Goal: Navigation & Orientation: Find specific page/section

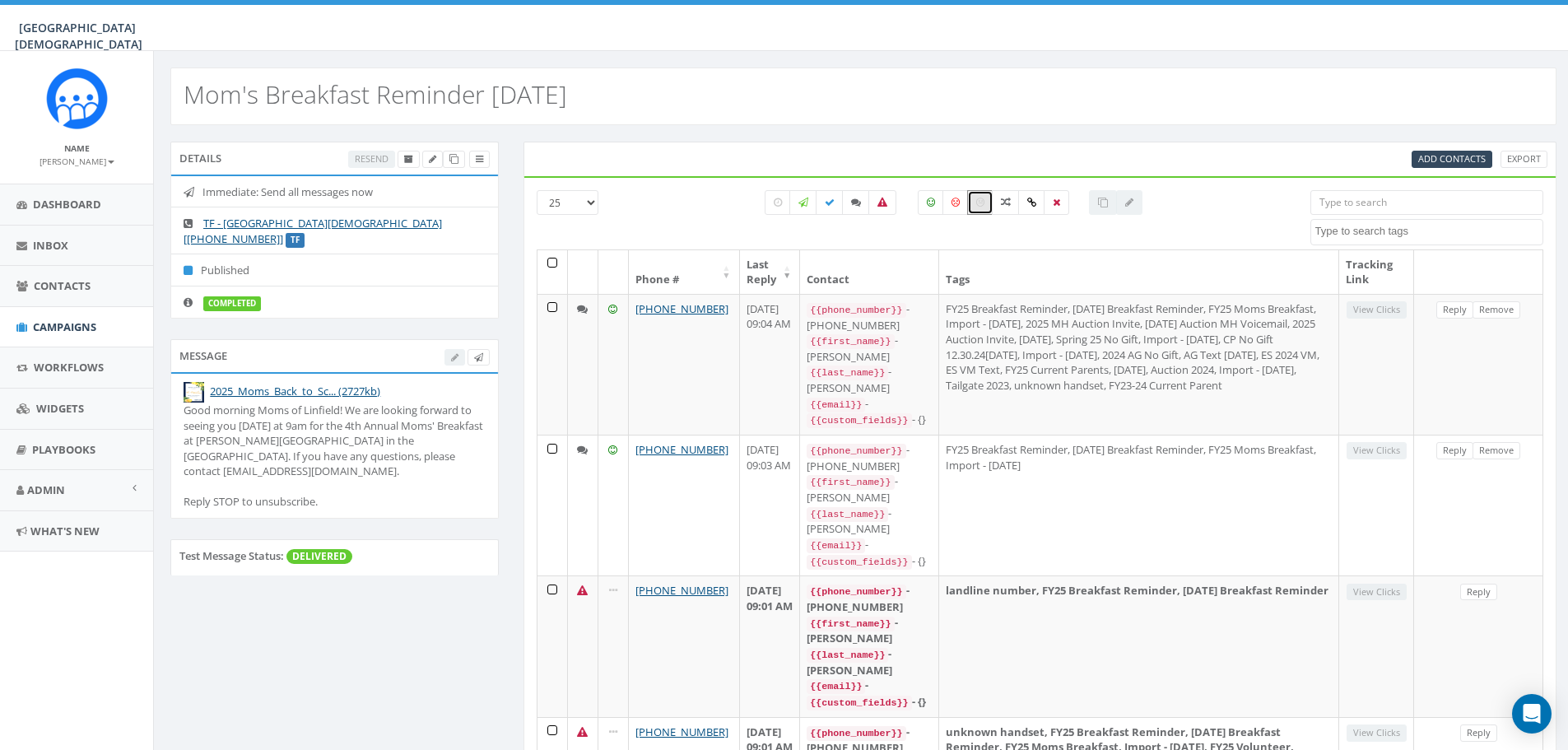
select select
click at [58, 210] on span "Dashboard" at bounding box center [68, 204] width 69 height 15
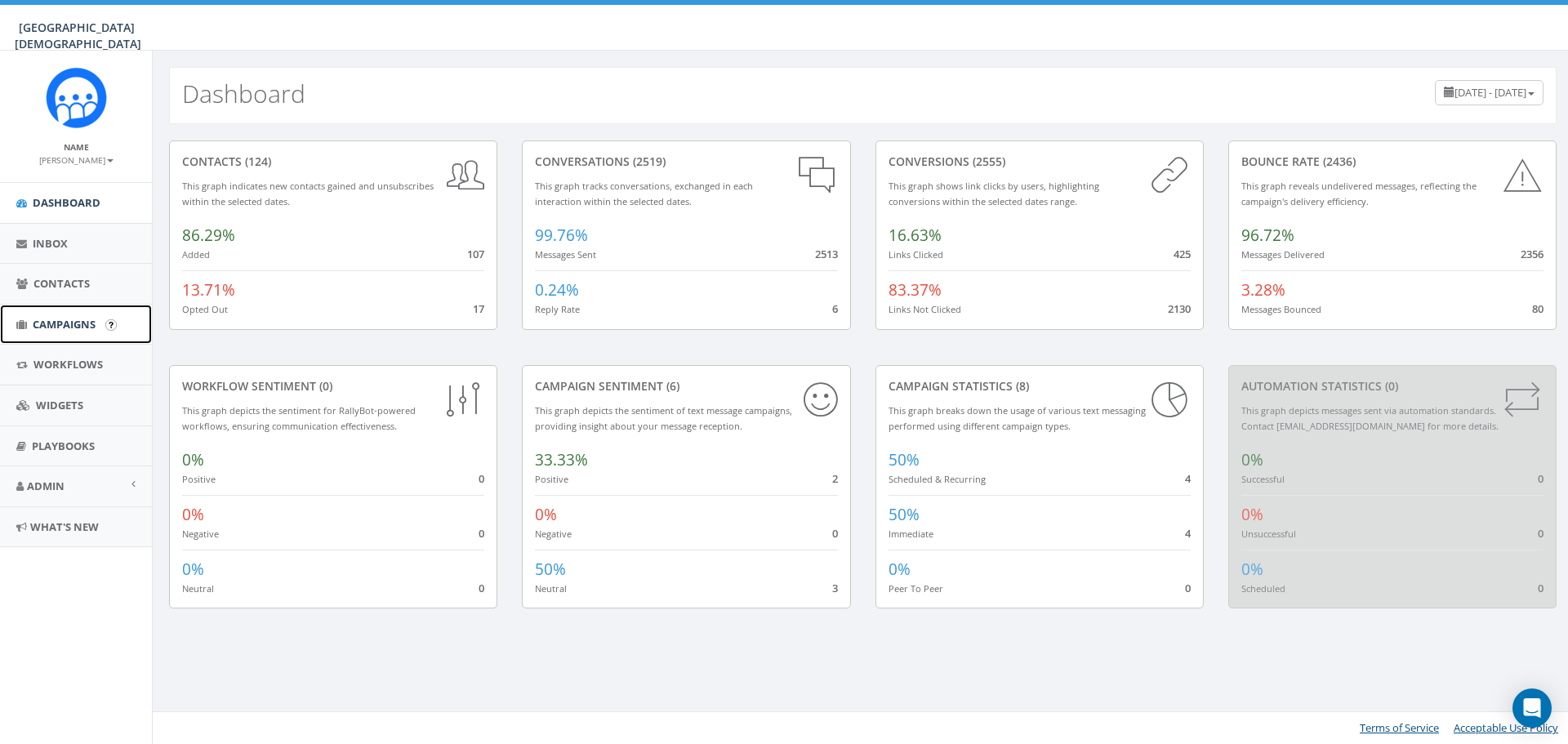
click at [75, 321] on span "Campaigns" at bounding box center [64, 324] width 63 height 15
